Goal: Task Accomplishment & Management: Use online tool/utility

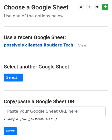
click at [29, 45] on strong "possiveis clientes Routière Tech" at bounding box center [38, 45] width 69 height 5
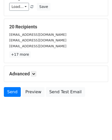
scroll to position [79, 0]
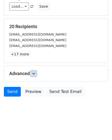
click at [35, 75] on icon at bounding box center [33, 73] width 3 height 3
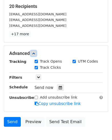
scroll to position [104, 0]
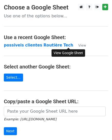
click at [78, 45] on small "View" at bounding box center [82, 46] width 8 height 4
